Goal: Transaction & Acquisition: Subscribe to service/newsletter

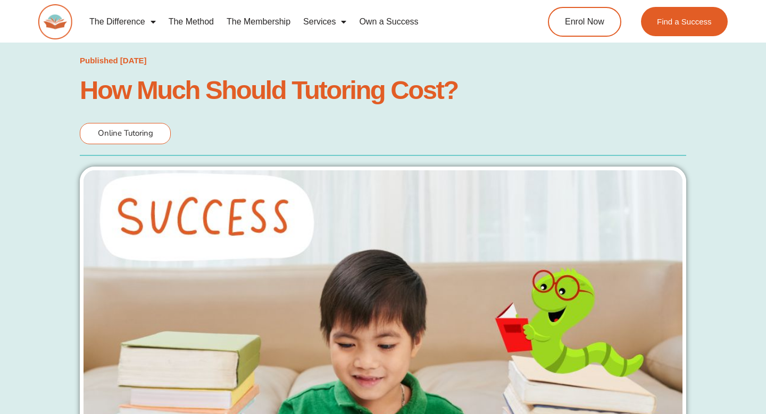
click at [274, 24] on link "The Membership" at bounding box center [258, 22] width 77 height 24
click at [277, 20] on link "The Membership" at bounding box center [258, 22] width 77 height 24
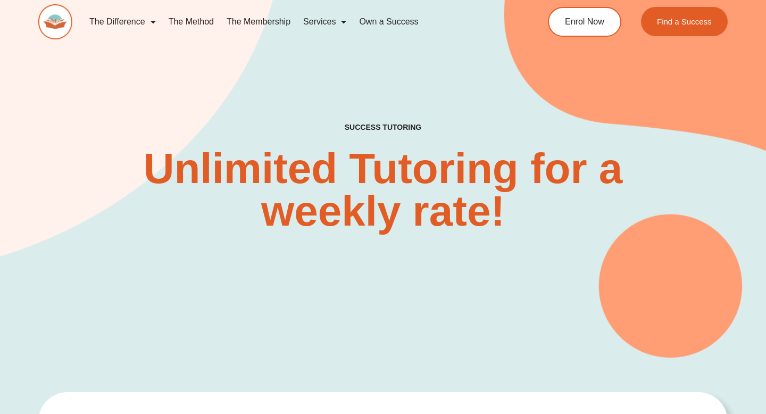
click at [252, 16] on link "The Membership" at bounding box center [258, 22] width 77 height 24
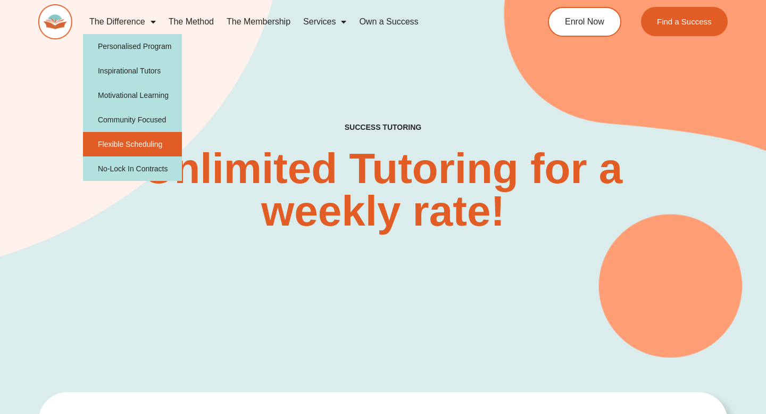
click at [147, 140] on link "Flexible Scheduling" at bounding box center [132, 144] width 99 height 24
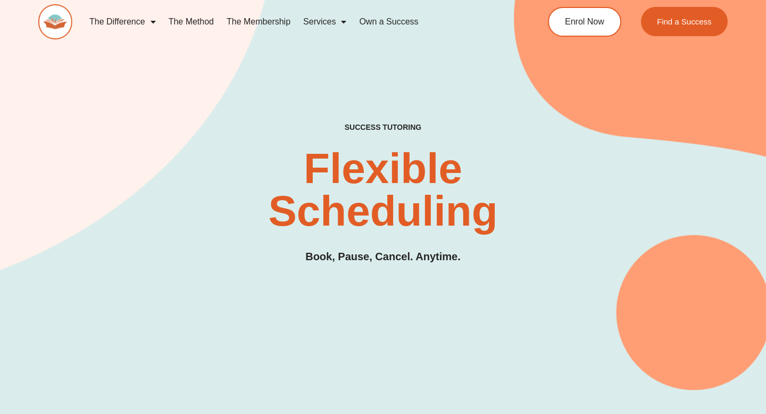
click at [241, 20] on link "The Membership" at bounding box center [258, 22] width 77 height 24
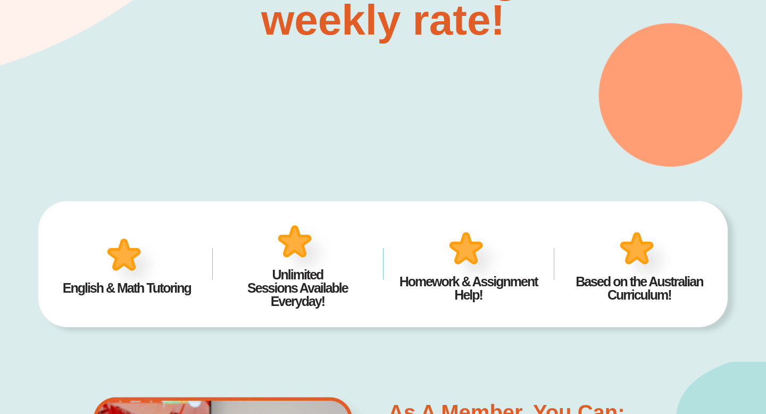
scroll to position [237, 0]
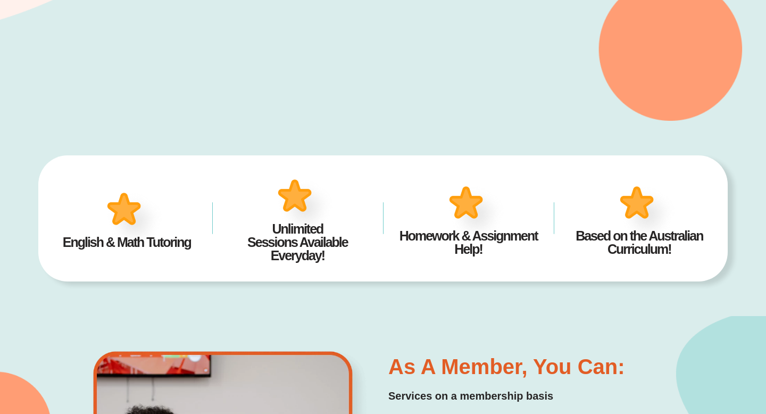
click at [132, 219] on img at bounding box center [135, 219] width 66 height 64
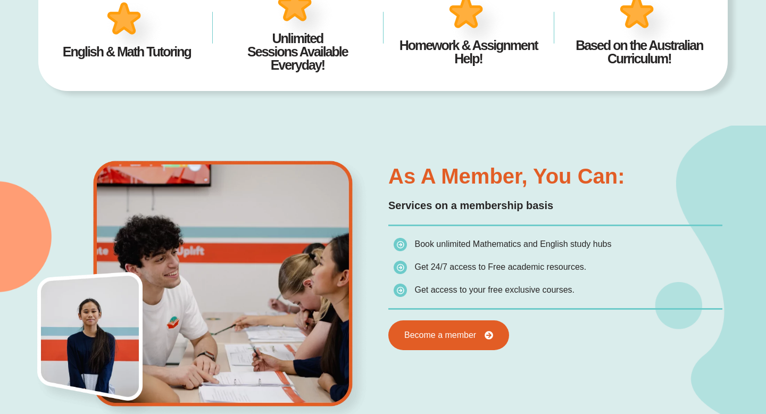
scroll to position [434, 0]
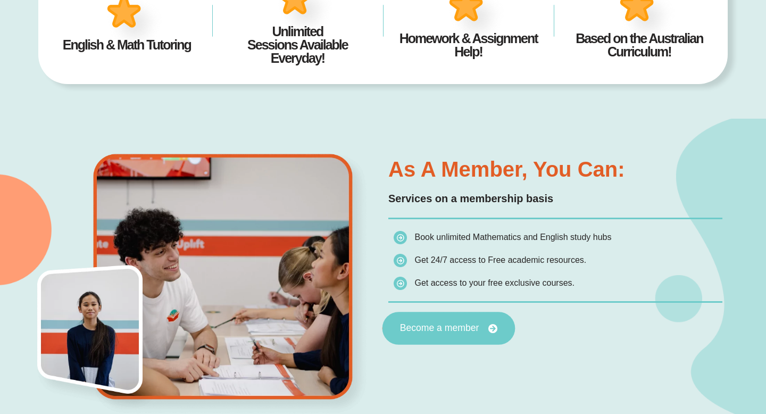
click at [446, 318] on link "Become a member" at bounding box center [448, 328] width 133 height 33
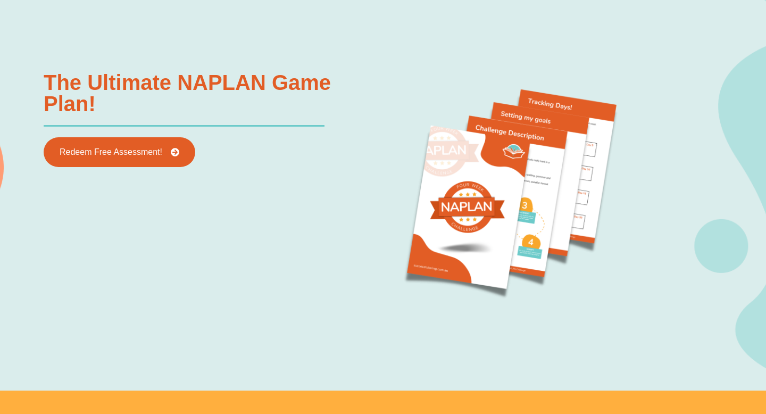
scroll to position [1086, 0]
